Goal: Task Accomplishment & Management: Manage account settings

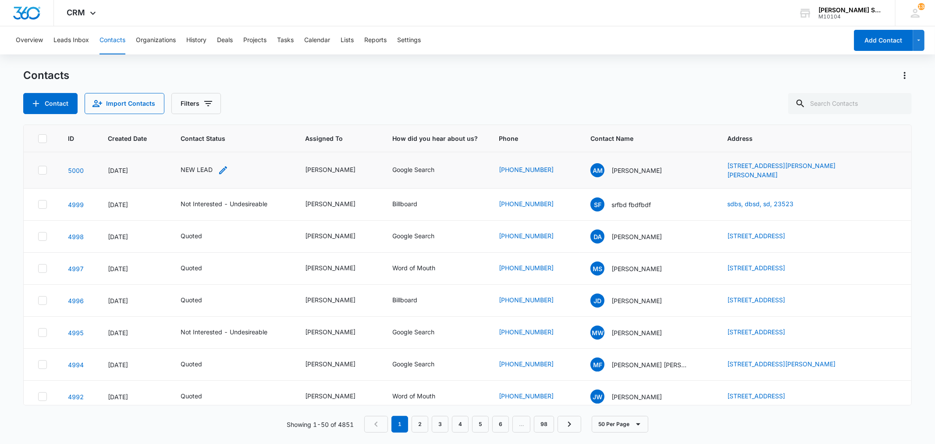
click at [196, 165] on div "NEW LEAD" at bounding box center [197, 169] width 32 height 9
click at [203, 110] on icon "Remove NEW LEAD" at bounding box center [205, 110] width 5 height 5
type input "un"
click at [184, 156] on p "Not Interested - Undesireable" at bounding box center [186, 156] width 25 height 37
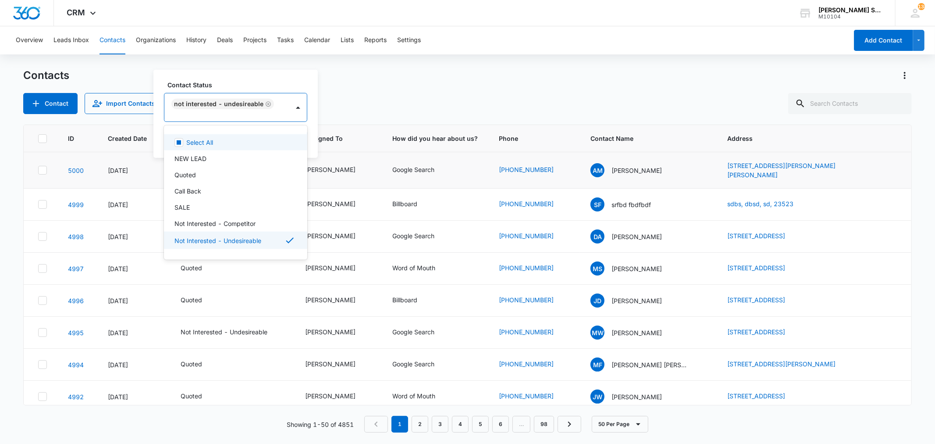
click at [312, 136] on div "Contact Status option Not Interested - Undesireable, selected. 15 results avail…" at bounding box center [235, 114] width 164 height 88
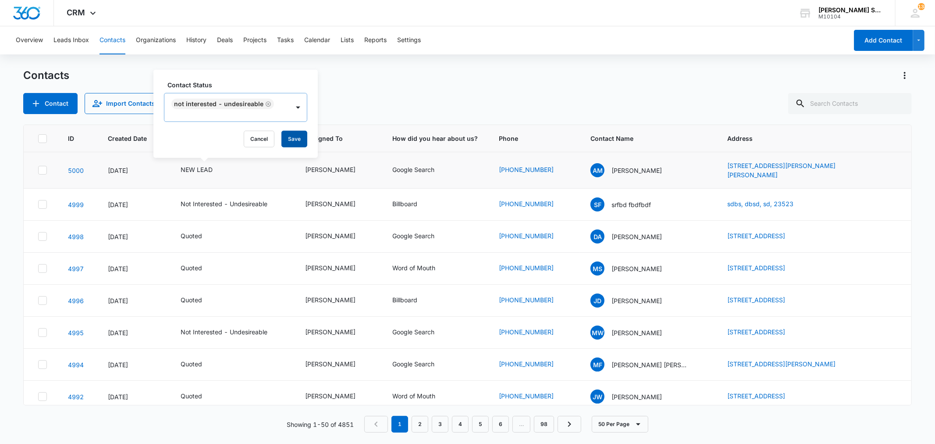
click at [301, 135] on button "Save" at bounding box center [294, 139] width 26 height 17
click at [73, 8] on span "CRM" at bounding box center [76, 12] width 18 height 9
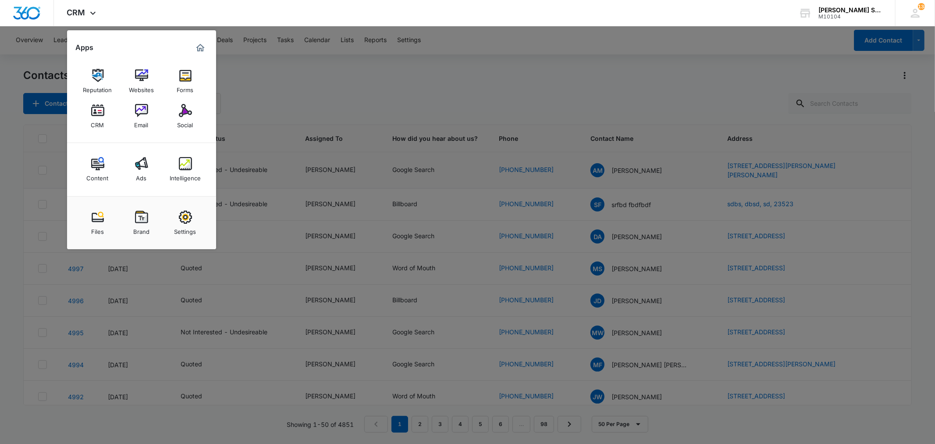
click at [186, 112] on img at bounding box center [185, 110] width 13 height 13
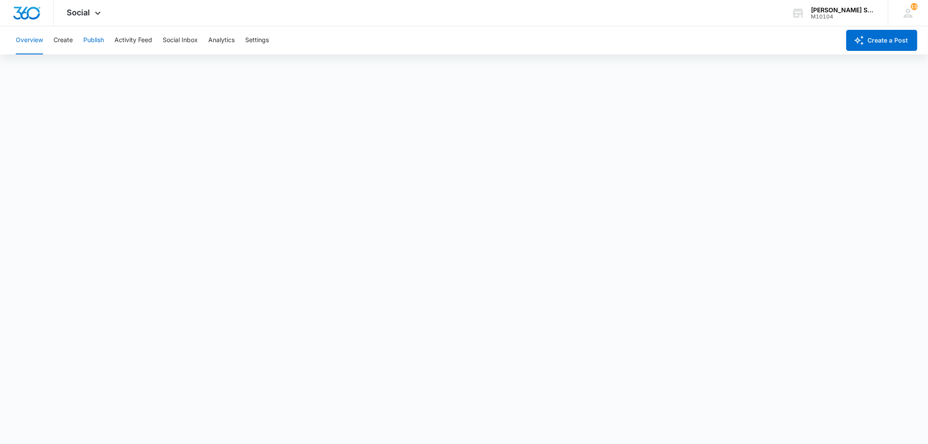
click at [96, 40] on button "Publish" at bounding box center [93, 40] width 21 height 28
click at [94, 9] on div "Social Apps Reputation Websites Forms CRM Email Social Content Ads Intelligence…" at bounding box center [85, 13] width 62 height 26
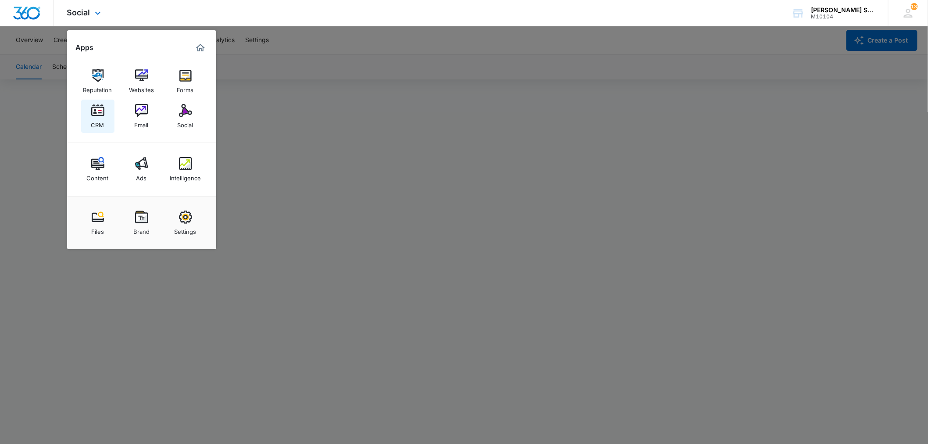
click at [101, 113] on img at bounding box center [97, 110] width 13 height 13
